Goal: Browse casually: Explore the website without a specific task or goal

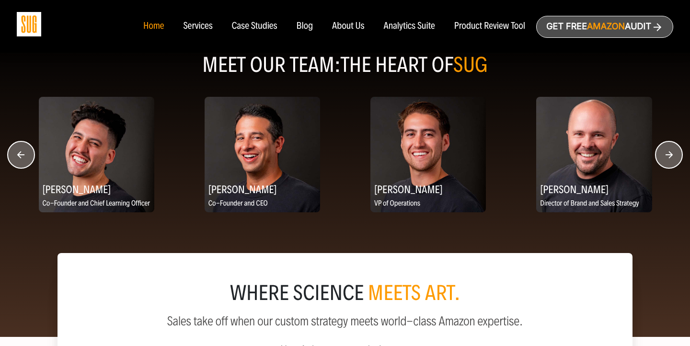
scroll to position [1203, 0]
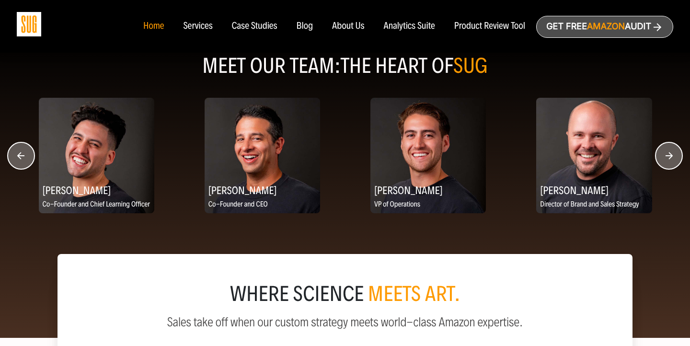
click at [670, 159] on icon "button" at bounding box center [669, 155] width 7 height 7
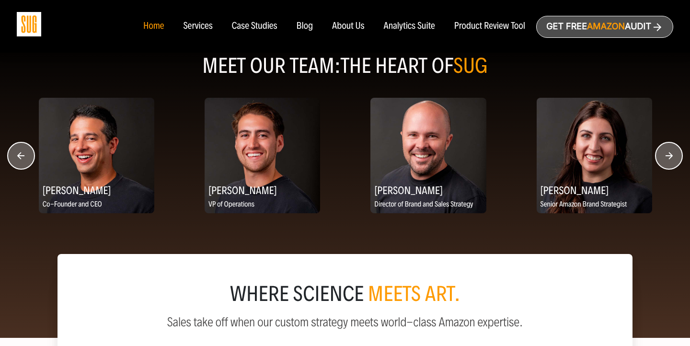
click at [670, 159] on icon "button" at bounding box center [669, 155] width 7 height 7
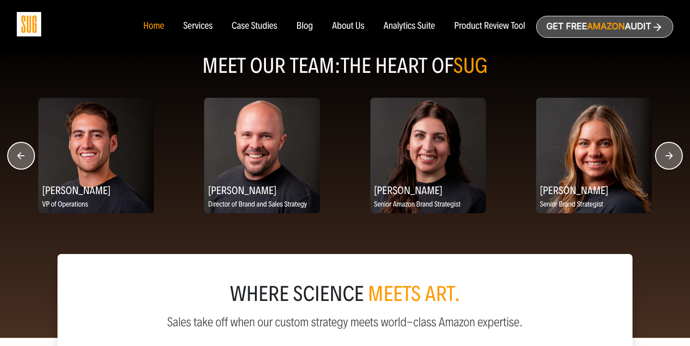
click at [670, 159] on icon "button" at bounding box center [669, 155] width 7 height 7
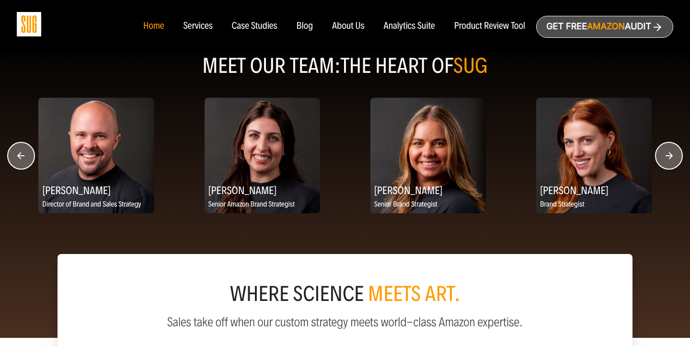
click at [670, 159] on icon "button" at bounding box center [669, 155] width 7 height 7
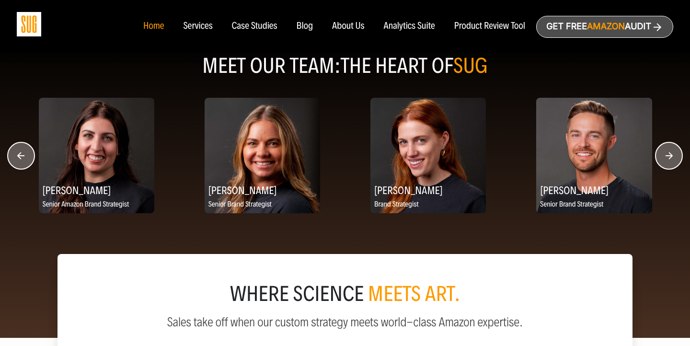
click at [670, 159] on icon "button" at bounding box center [669, 155] width 7 height 7
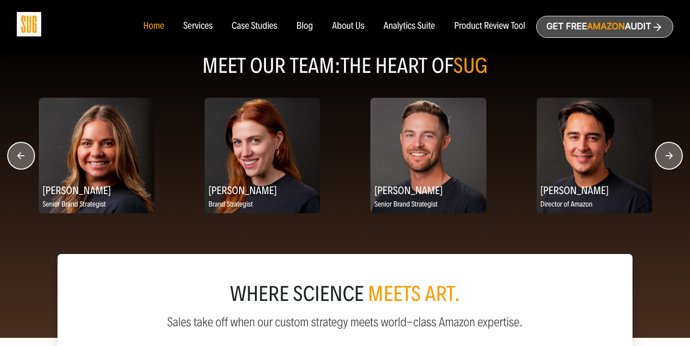
click at [670, 159] on icon "button" at bounding box center [669, 155] width 7 height 7
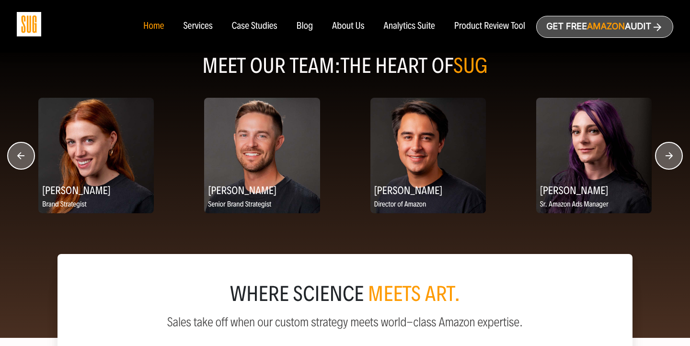
click at [670, 159] on icon "button" at bounding box center [669, 155] width 7 height 7
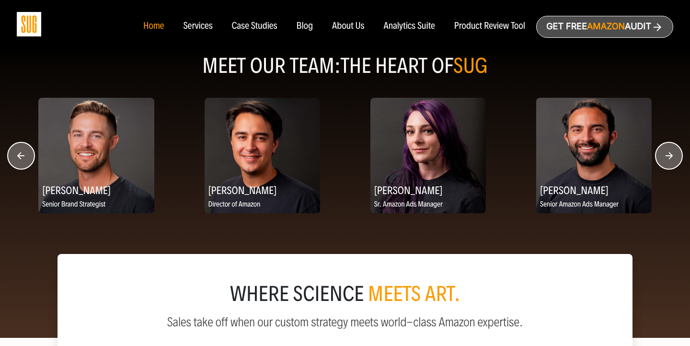
click at [670, 159] on icon "button" at bounding box center [669, 155] width 7 height 7
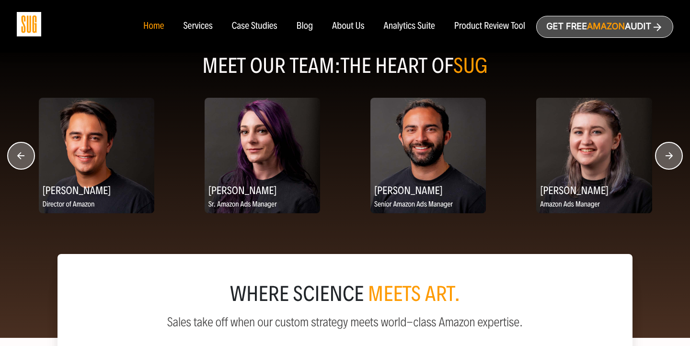
click at [670, 159] on icon "button" at bounding box center [669, 155] width 7 height 7
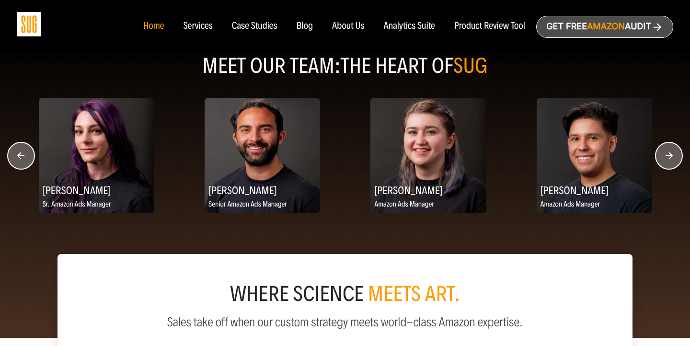
click at [670, 159] on icon "button" at bounding box center [669, 155] width 7 height 7
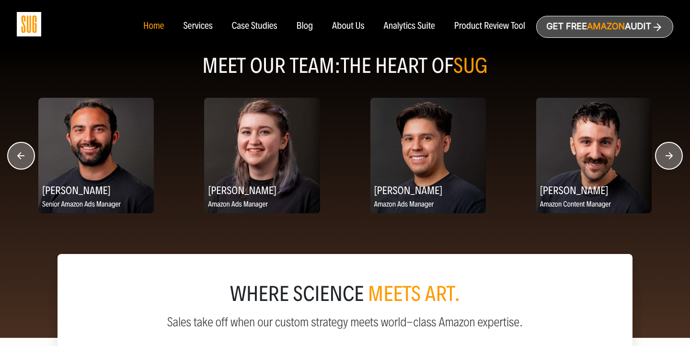
click at [670, 159] on icon "button" at bounding box center [669, 155] width 7 height 7
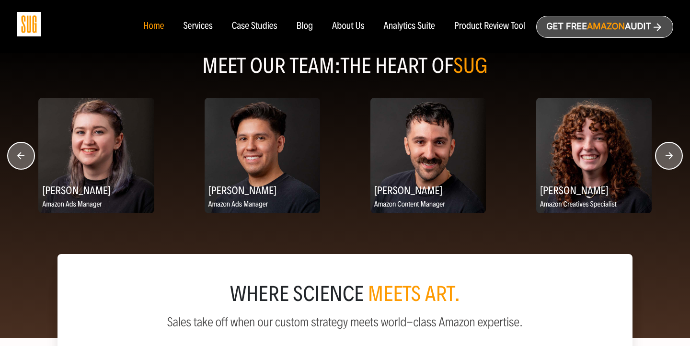
click at [670, 159] on icon "button" at bounding box center [669, 155] width 7 height 7
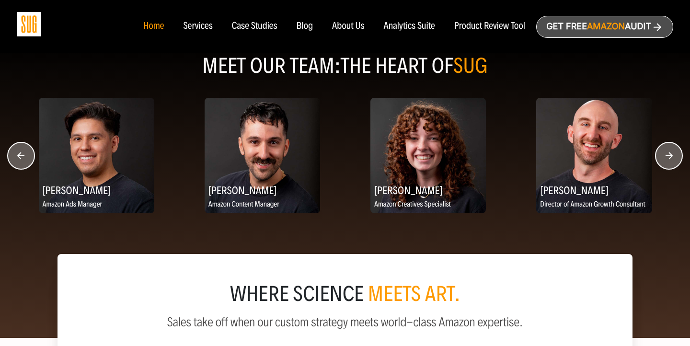
click at [670, 159] on icon "button" at bounding box center [669, 155] width 7 height 7
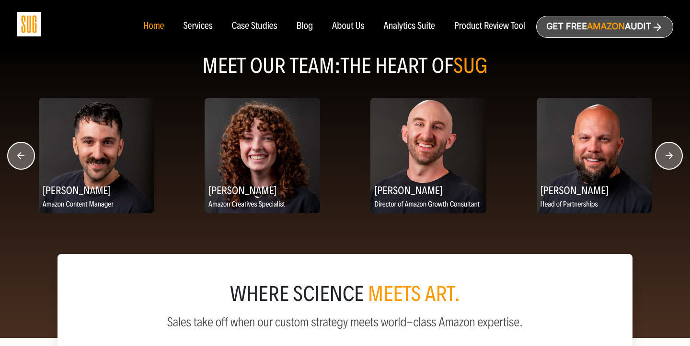
click at [670, 159] on icon "button" at bounding box center [669, 155] width 7 height 7
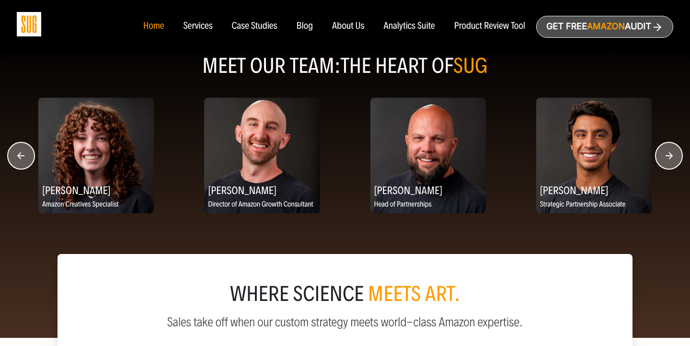
click at [670, 159] on icon "button" at bounding box center [669, 155] width 7 height 7
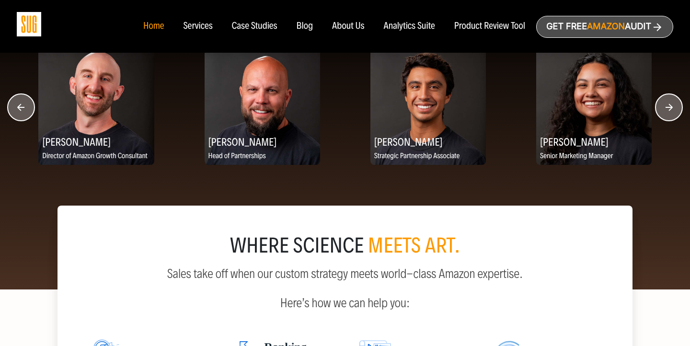
scroll to position [1234, 0]
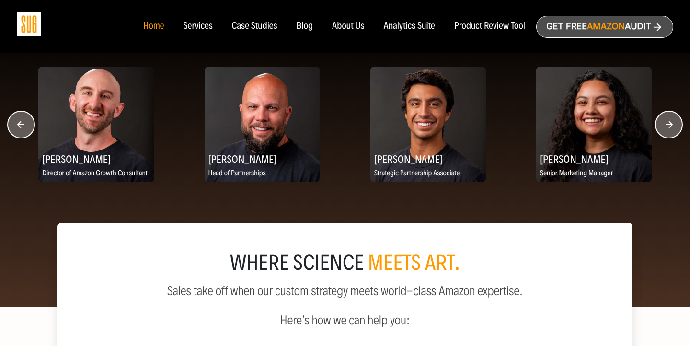
click at [675, 135] on circle "button" at bounding box center [669, 124] width 27 height 27
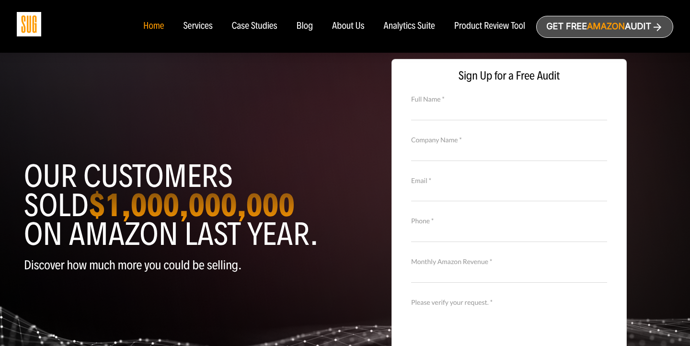
scroll to position [0, 0]
